Goal: Task Accomplishment & Management: Manage account settings

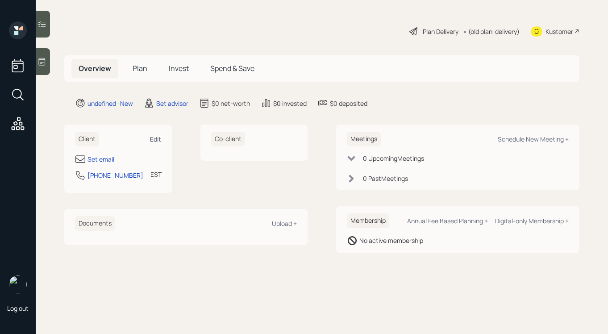
click at [160, 139] on div "Edit" at bounding box center [155, 139] width 11 height 8
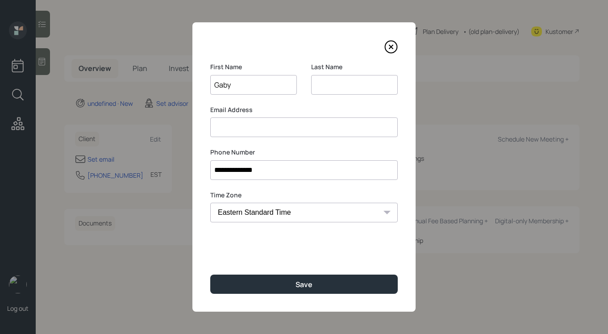
type input "Gaby"
type input "Celiba"
click at [263, 130] on input at bounding box center [303, 127] width 187 height 20
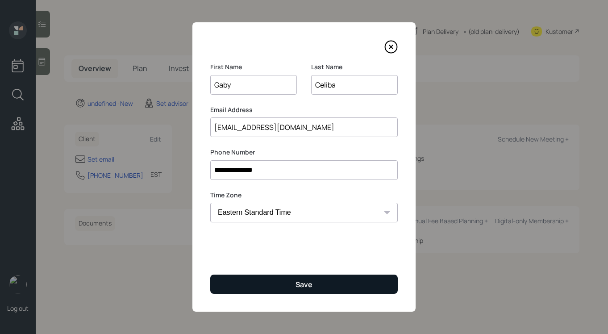
type input "[EMAIL_ADDRESS][DOMAIN_NAME]"
click at [333, 284] on button "Save" at bounding box center [303, 283] width 187 height 19
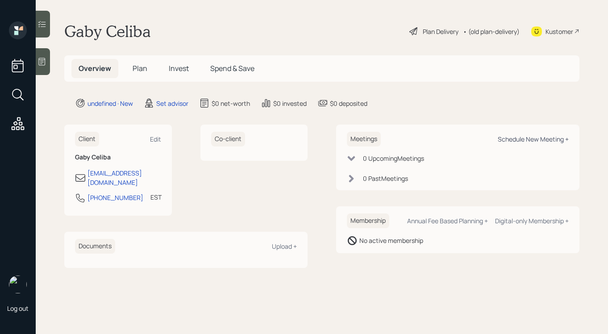
click at [499, 136] on div "Schedule New Meeting +" at bounding box center [532, 139] width 71 height 8
select select "round-[PERSON_NAME]"
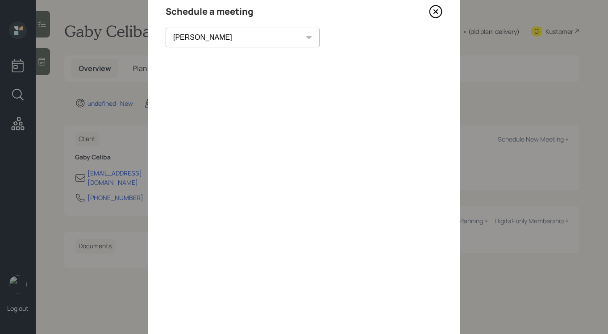
scroll to position [30, 0]
click at [435, 21] on icon at bounding box center [435, 17] width 13 height 13
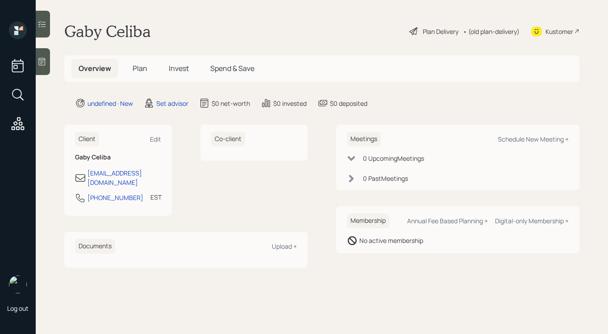
click at [45, 68] on div at bounding box center [43, 61] width 14 height 27
